Goal: Find specific page/section: Locate a particular part of the current website

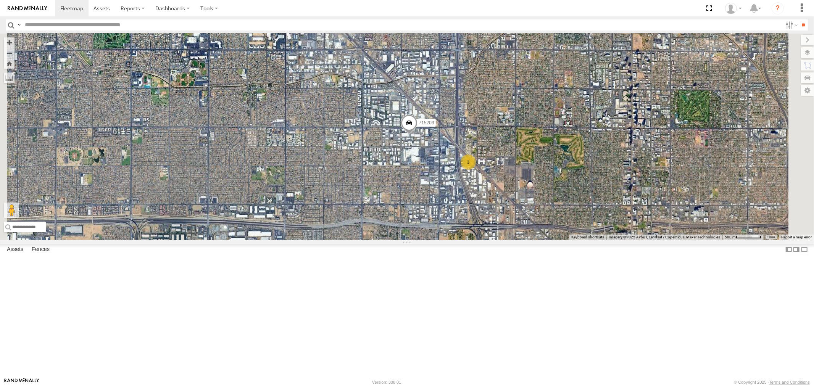
click at [0, 0] on div "F19-02 (60) - [PERSON_NAME]" at bounding box center [0, 0] width 0 height 0
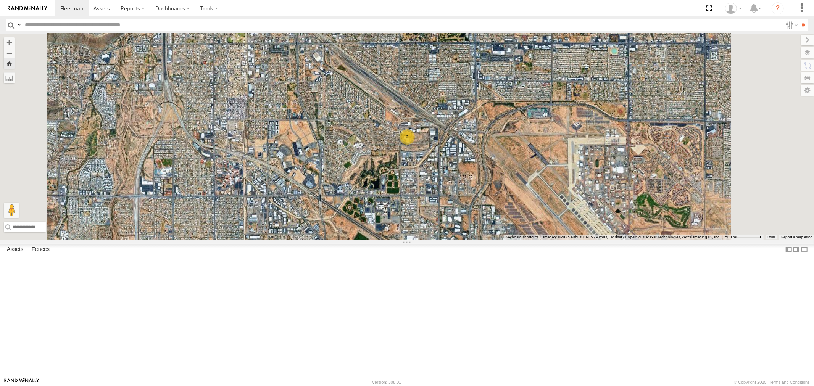
click at [0, 0] on div "F19-02 (60) - [PERSON_NAME]" at bounding box center [0, 0] width 0 height 0
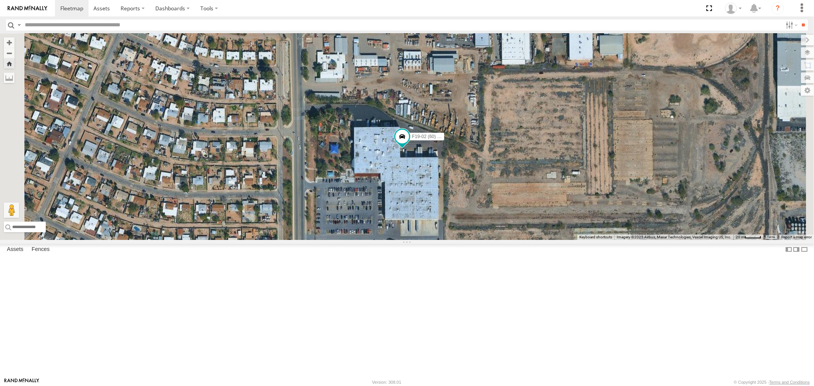
drag, startPoint x: 33, startPoint y: 85, endPoint x: 40, endPoint y: 75, distance: 12.4
click at [0, 0] on div "715202" at bounding box center [0, 0] width 0 height 0
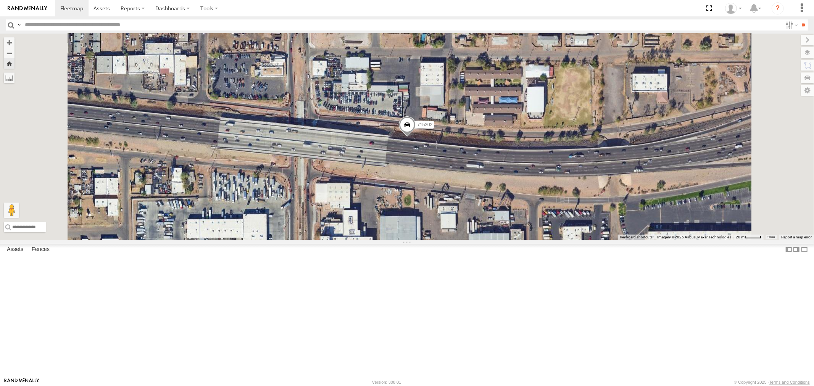
click at [0, 0] on div "F19-02 (60) - [PERSON_NAME]" at bounding box center [0, 0] width 0 height 0
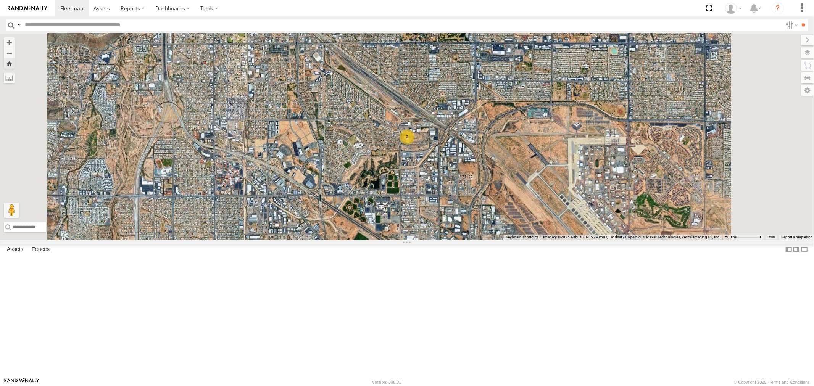
click at [0, 0] on div "F19-02 (60) - [PERSON_NAME]" at bounding box center [0, 0] width 0 height 0
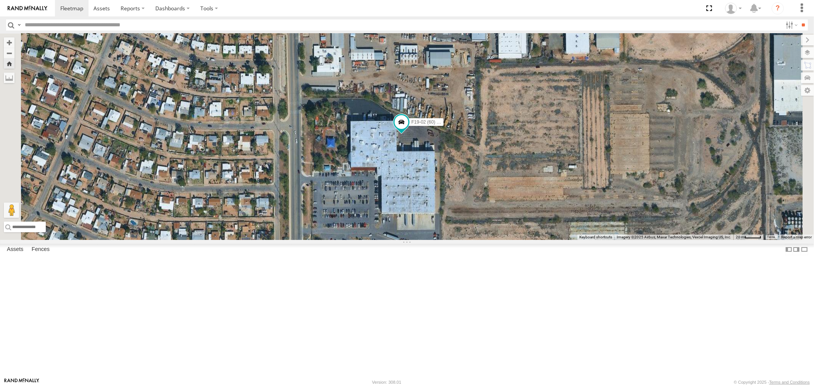
click at [0, 0] on div "All Assets" at bounding box center [0, 0] width 0 height 0
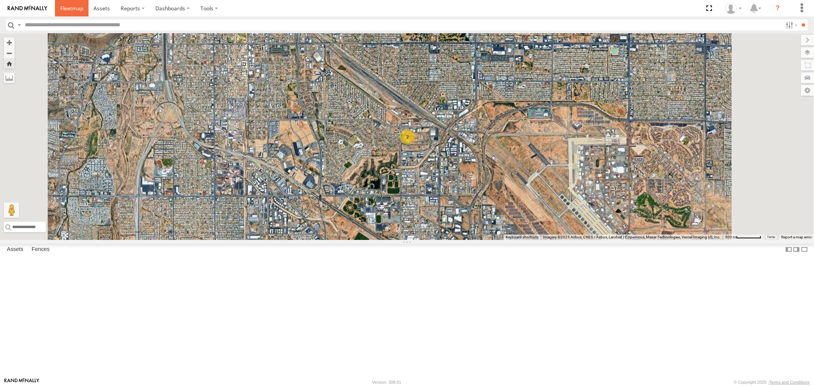
click at [77, 11] on span at bounding box center [71, 8] width 23 height 7
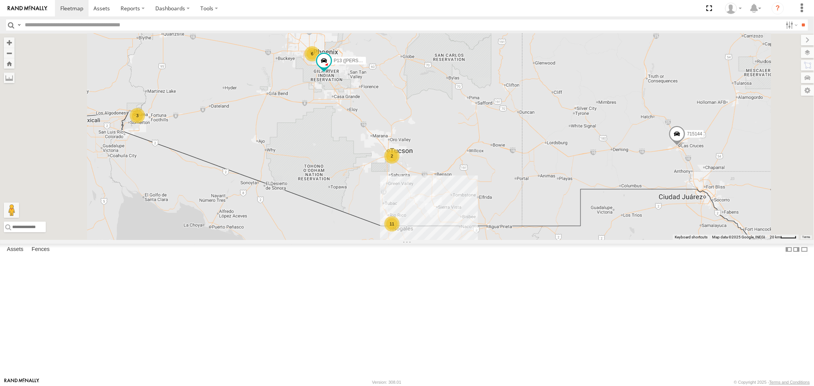
click at [0, 0] on div "F19-02 (60) - [PERSON_NAME]" at bounding box center [0, 0] width 0 height 0
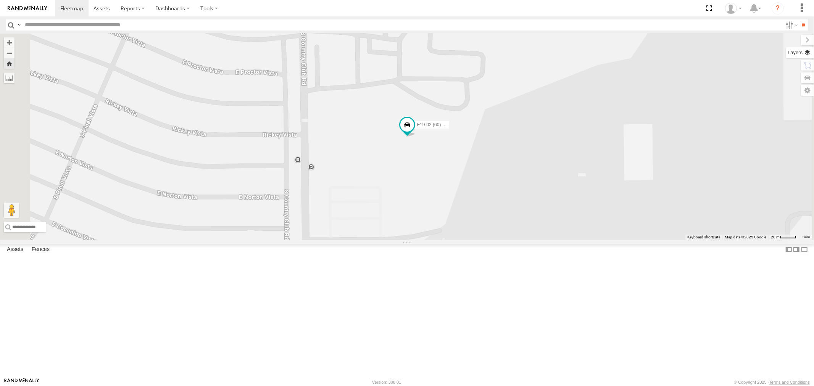
click at [807, 52] on label at bounding box center [800, 52] width 28 height 11
click at [0, 0] on span "Basemaps" at bounding box center [0, 0] width 0 height 0
click at [0, 0] on span "Satellite" at bounding box center [0, 0] width 0 height 0
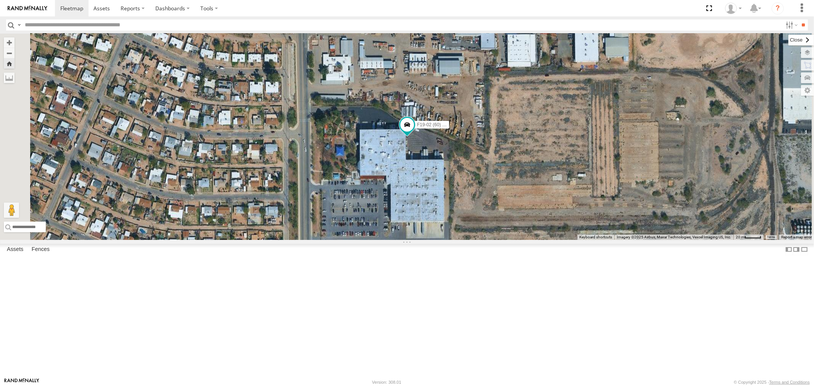
click at [788, 40] on label at bounding box center [801, 40] width 26 height 11
click at [0, 0] on div "715202" at bounding box center [0, 0] width 0 height 0
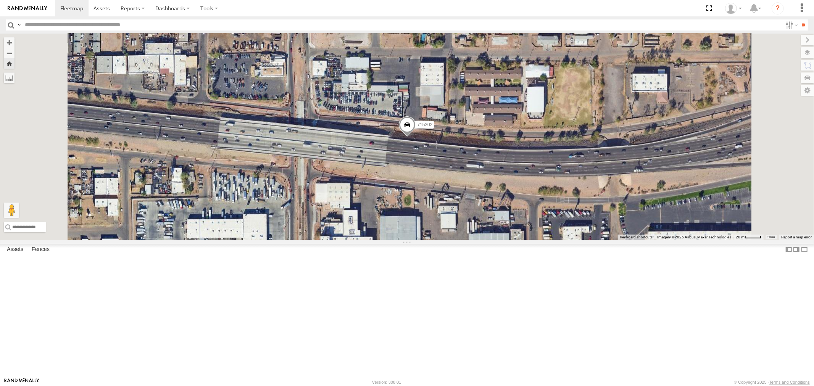
click at [0, 0] on div "All Assets" at bounding box center [0, 0] width 0 height 0
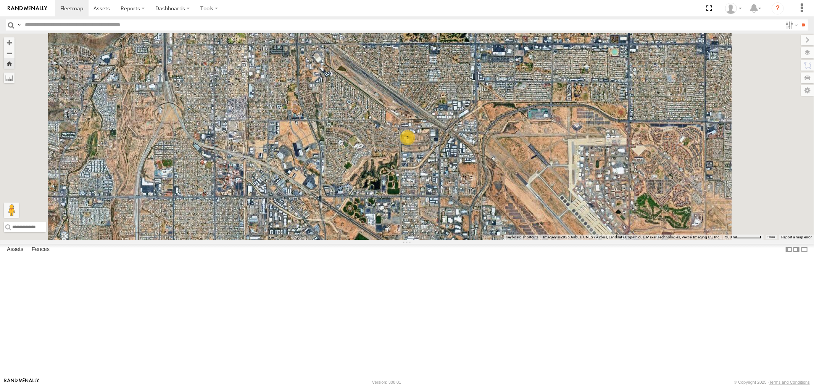
click at [0, 0] on div "F19-02 (60) - [PERSON_NAME]" at bounding box center [0, 0] width 0 height 0
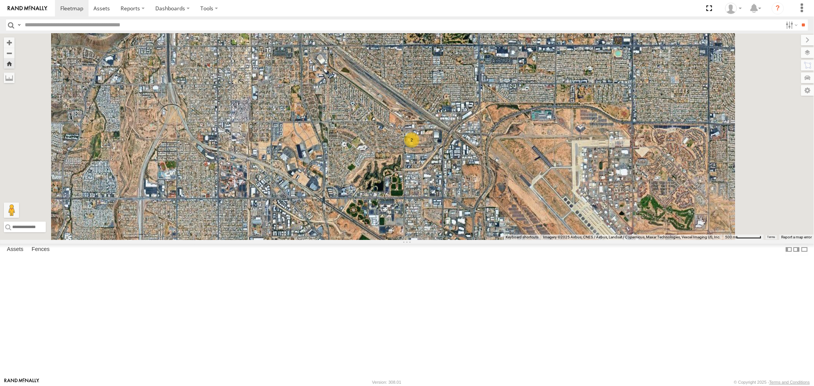
click at [0, 0] on div "F19-02 (60) - [PERSON_NAME]" at bounding box center [0, 0] width 0 height 0
click at [337, 181] on span at bounding box center [330, 174] width 14 height 14
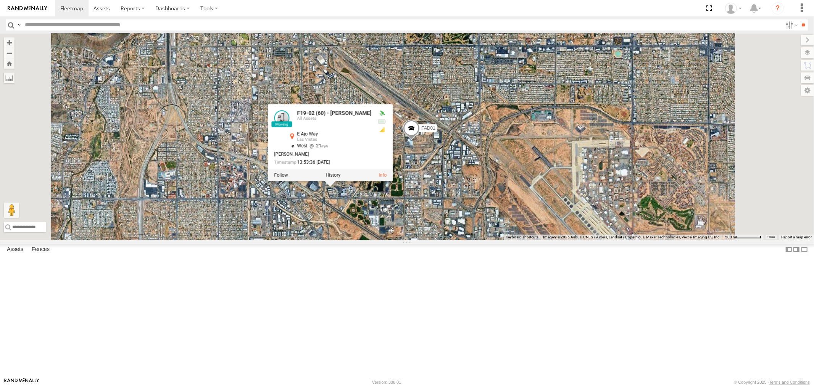
click at [421, 240] on div "FAD01 F19-02 (60) - [PERSON_NAME] F19-02 (60) - [PERSON_NAME] All Assets [STREE…" at bounding box center [407, 137] width 814 height 206
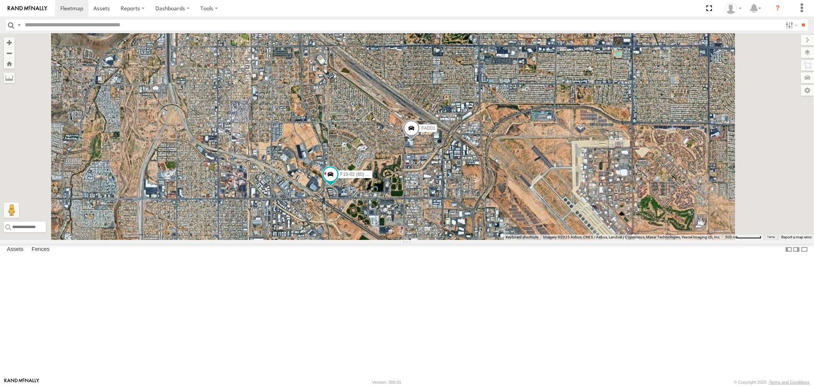
click at [0, 0] on div "F19-02 (60) - [PERSON_NAME]" at bounding box center [0, 0] width 0 height 0
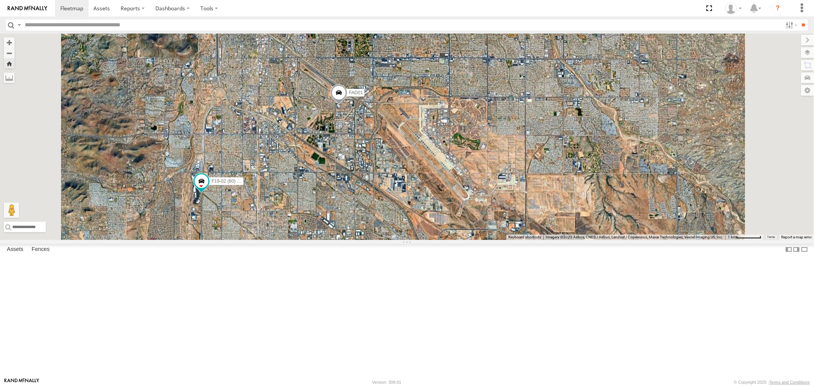
drag, startPoint x: 277, startPoint y: 280, endPoint x: 279, endPoint y: 233, distance: 46.2
click at [279, 233] on div "FAD01 F19-02 (60) - [PERSON_NAME]" at bounding box center [407, 137] width 814 height 206
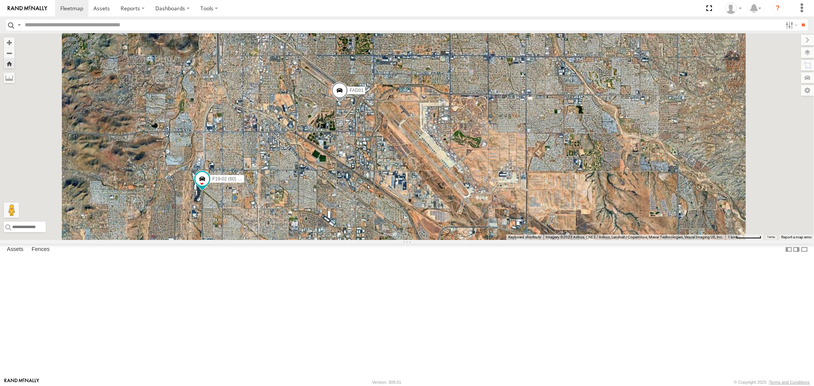
click at [0, 0] on div "F19-02 (60) - [PERSON_NAME]" at bounding box center [0, 0] width 0 height 0
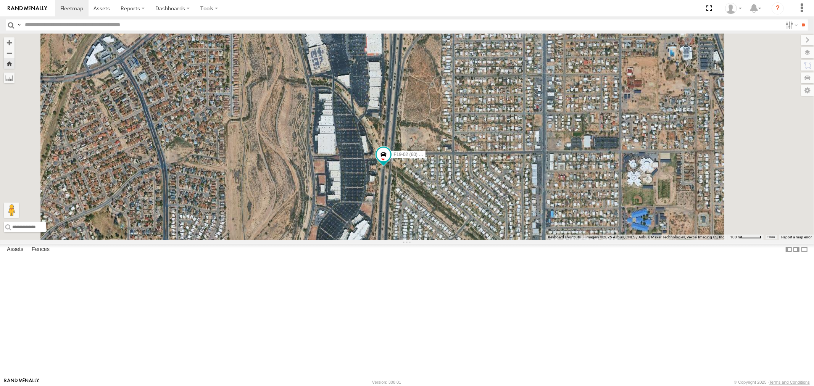
drag, startPoint x: 449, startPoint y: 293, endPoint x: 452, endPoint y: 217, distance: 75.6
click at [453, 217] on div "F19-02 (60) - [PERSON_NAME]" at bounding box center [407, 137] width 814 height 206
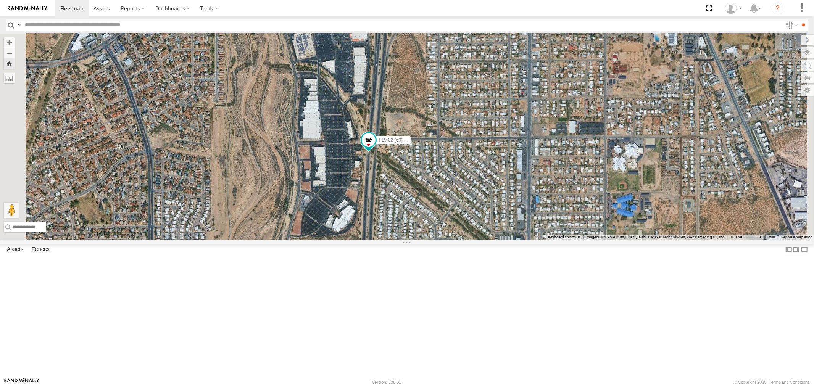
drag, startPoint x: 443, startPoint y: 198, endPoint x: 425, endPoint y: 274, distance: 77.2
click at [425, 240] on div "F19-02 (60) - [PERSON_NAME]" at bounding box center [407, 137] width 814 height 206
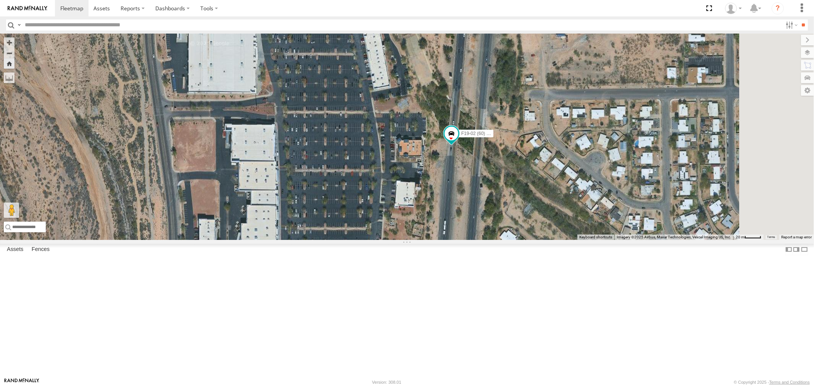
drag, startPoint x: 489, startPoint y: 153, endPoint x: 429, endPoint y: 295, distance: 154.2
click at [429, 240] on div "F19-02 (60) - [PERSON_NAME]" at bounding box center [407, 137] width 814 height 206
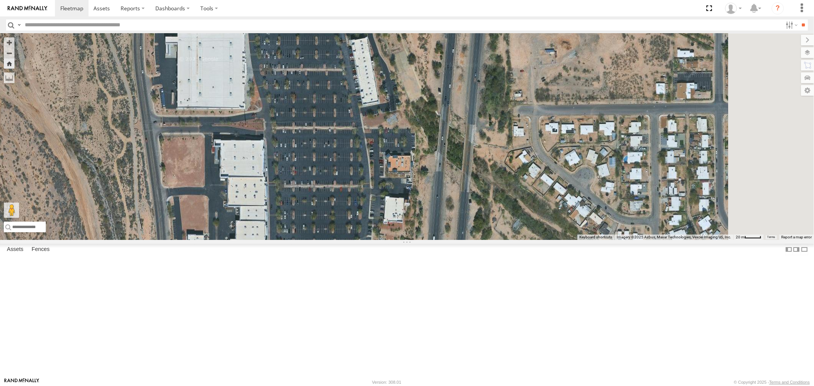
click at [0, 0] on div "F19-02 (60) - [PERSON_NAME]" at bounding box center [0, 0] width 0 height 0
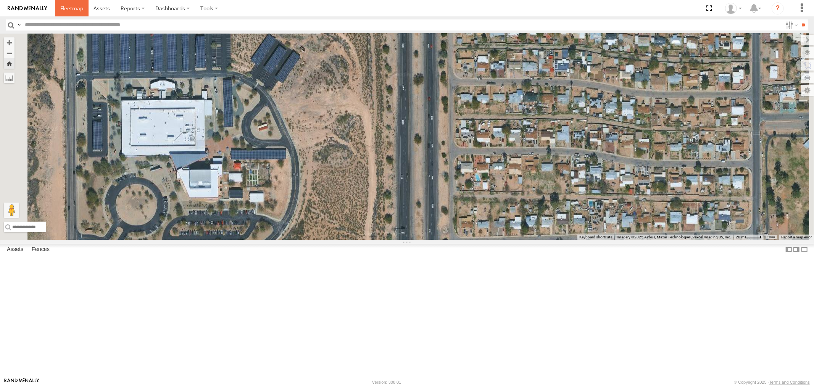
click at [72, 9] on span at bounding box center [71, 8] width 23 height 7
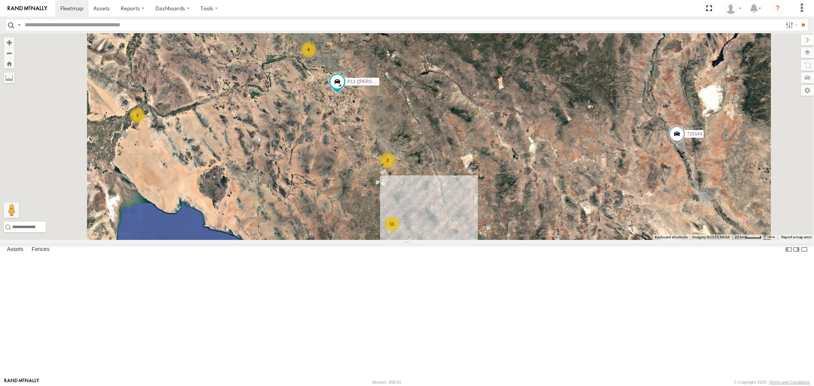
click at [0, 0] on div "All Assets" at bounding box center [0, 0] width 0 height 0
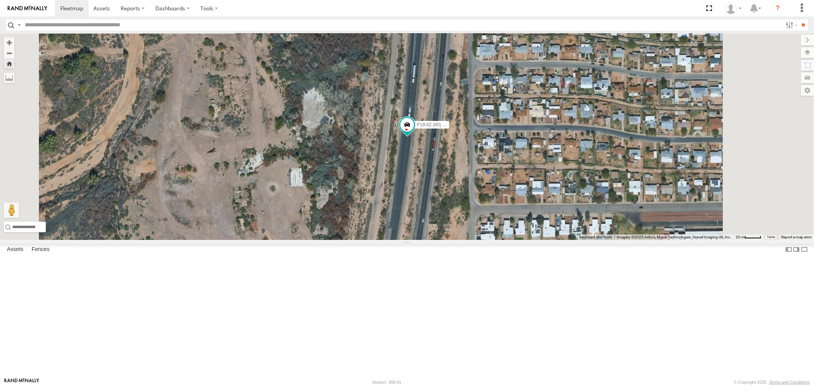
click at [0, 0] on div "P13 ([PERSON_NAME])" at bounding box center [0, 0] width 0 height 0
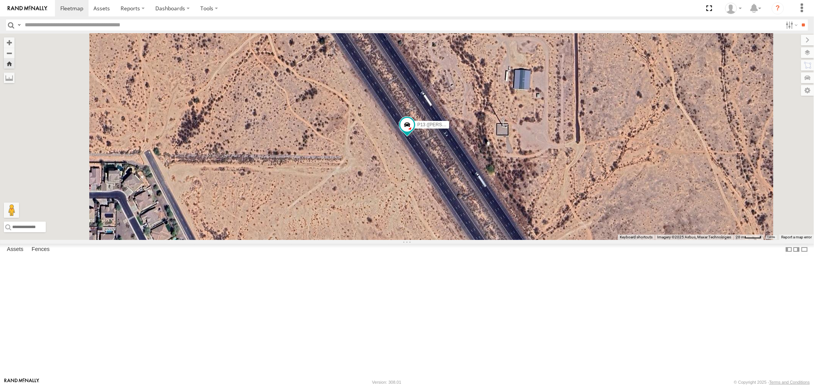
click at [0, 0] on div "F19-02 (60) - [PERSON_NAME]" at bounding box center [0, 0] width 0 height 0
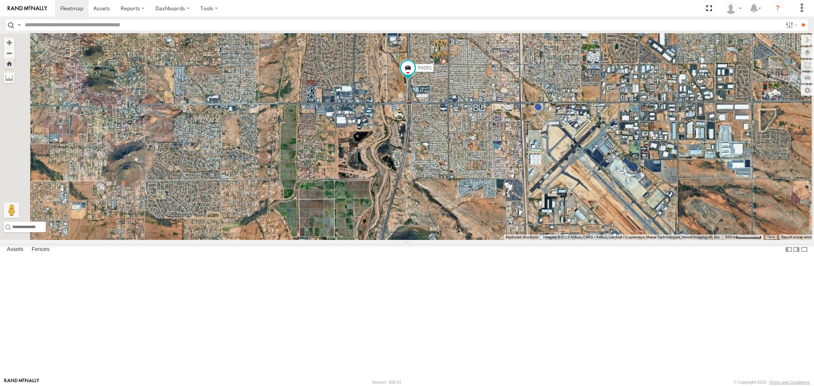
click at [0, 0] on div "F19-02 (60) - [PERSON_NAME]" at bounding box center [0, 0] width 0 height 0
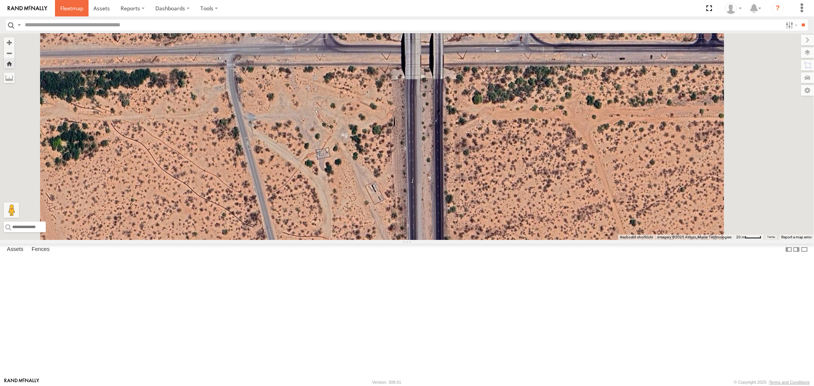
click at [75, 10] on span at bounding box center [71, 8] width 23 height 7
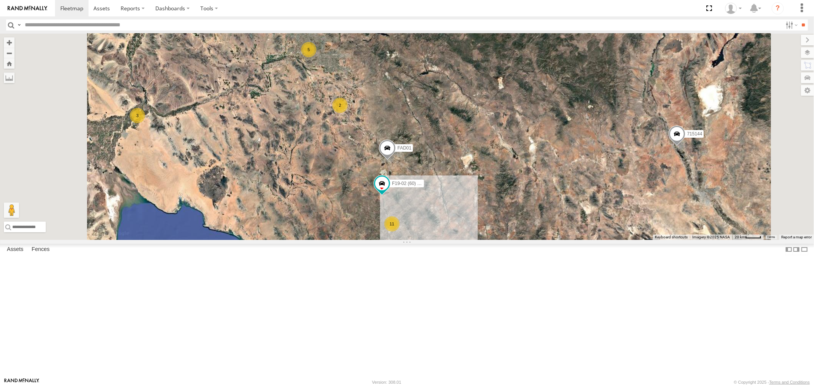
click at [0, 0] on div "F19-02 (60) - [PERSON_NAME]" at bounding box center [0, 0] width 0 height 0
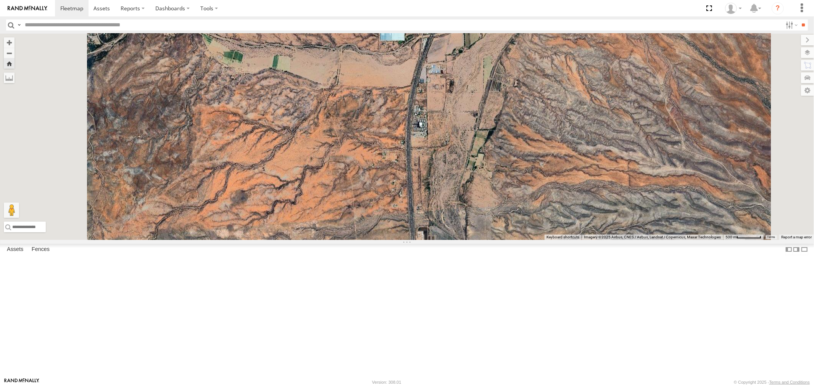
click at [0, 0] on div "F19-02 (60) - [PERSON_NAME]" at bounding box center [0, 0] width 0 height 0
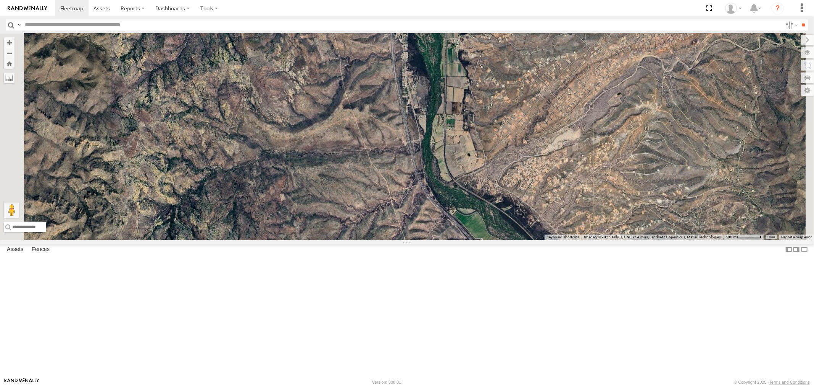
click at [0, 0] on div "F19-02 (60) - Luis All Assets" at bounding box center [0, 0] width 0 height 0
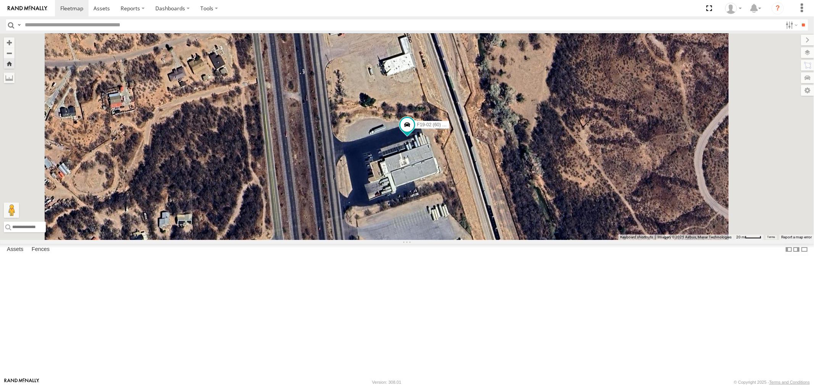
click at [0, 0] on div "P13 ([PERSON_NAME])" at bounding box center [0, 0] width 0 height 0
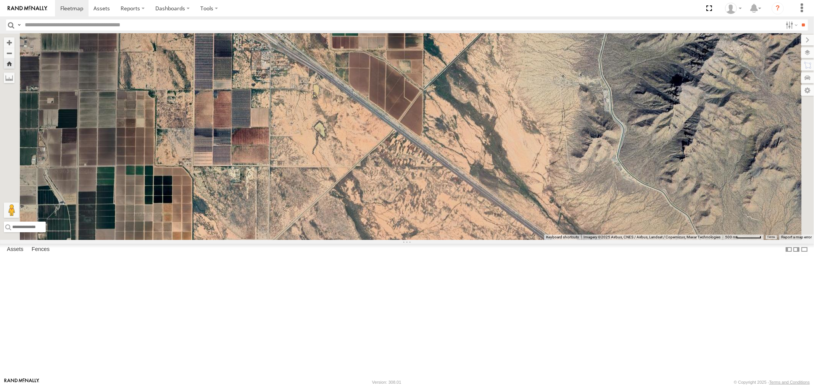
click at [0, 0] on div "F19-02 (60) - Luis All Assets" at bounding box center [0, 0] width 0 height 0
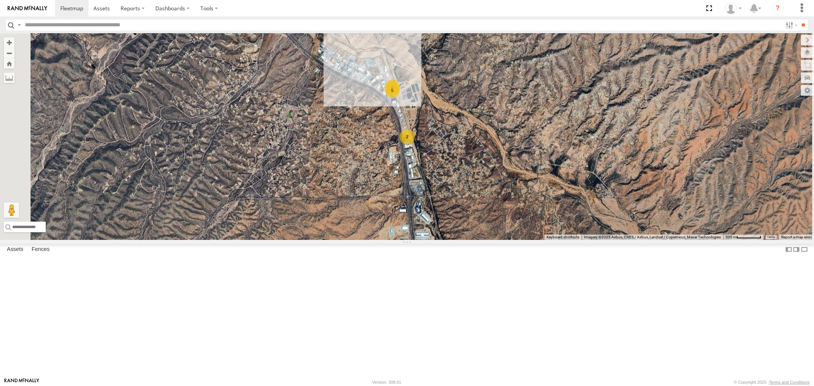
click at [0, 0] on div "F19-02 (60) - [PERSON_NAME]" at bounding box center [0, 0] width 0 height 0
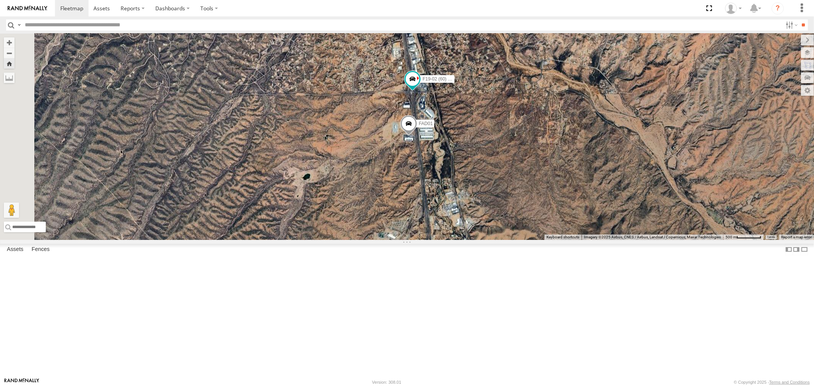
click at [0, 0] on div "All Assets" at bounding box center [0, 0] width 0 height 0
